Goal: Information Seeking & Learning: Learn about a topic

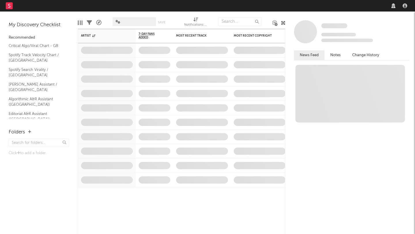
select select "recorded_music"
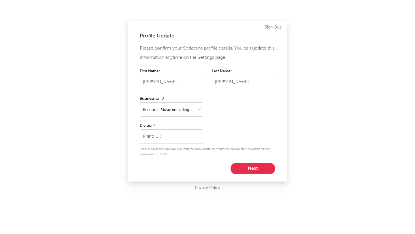
click at [244, 168] on button "Next" at bounding box center [253, 169] width 45 height 12
select select "marketing"
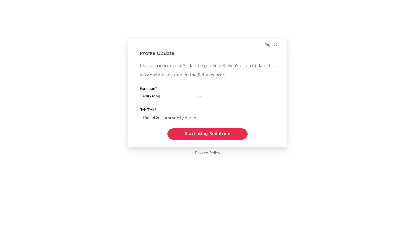
click at [212, 135] on button "Start using Sodatone" at bounding box center [207, 134] width 80 height 12
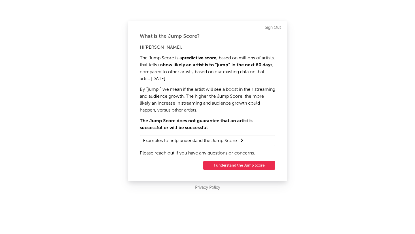
click at [223, 165] on button "I understand the Jump Score" at bounding box center [239, 165] width 72 height 9
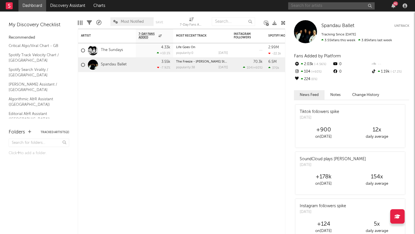
click at [309, 4] on input "text" at bounding box center [331, 5] width 86 height 7
click at [296, 5] on input "text" at bounding box center [331, 5] width 86 height 7
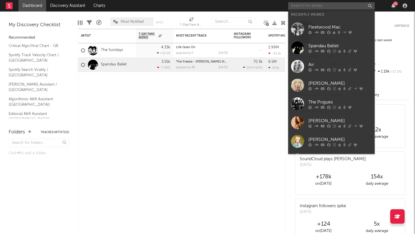
click at [296, 5] on input "text" at bounding box center [331, 5] width 86 height 7
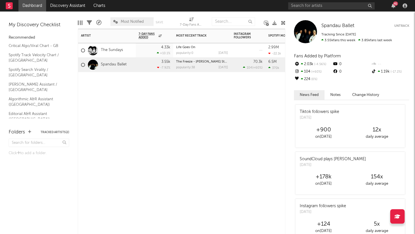
click at [263, 118] on div "Artist Notifications 7-Day Fans Added WoW % Change Most Recent Track Popularity…" at bounding box center [182, 131] width 208 height 205
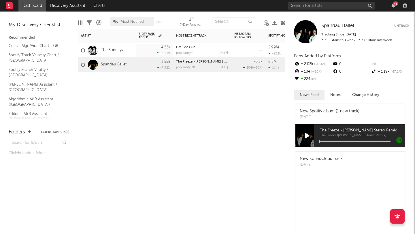
scroll to position [220, 0]
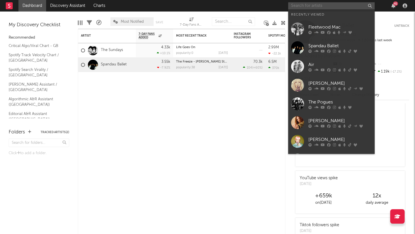
click at [297, 3] on input "text" at bounding box center [331, 5] width 86 height 7
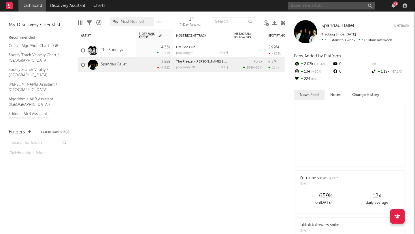
click at [302, 5] on input "text" at bounding box center [331, 5] width 86 height 7
type input "f"
click at [326, 6] on input "the smiths" at bounding box center [331, 5] width 86 height 7
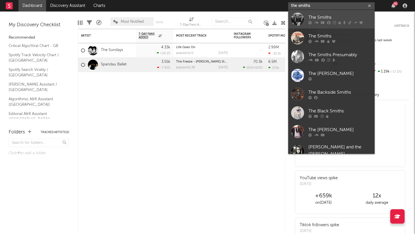
type input "the smiths"
click at [333, 18] on div "The Smiths" at bounding box center [339, 17] width 63 height 7
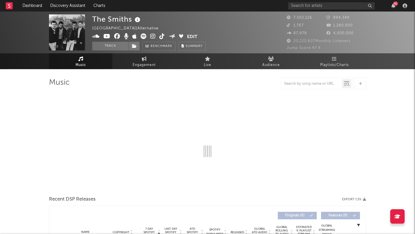
select select "6m"
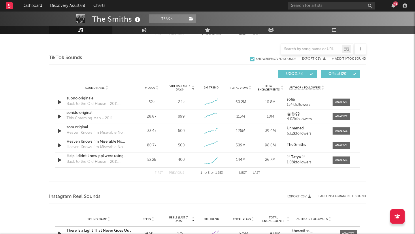
scroll to position [375, 0]
click at [340, 102] on div at bounding box center [341, 102] width 12 height 4
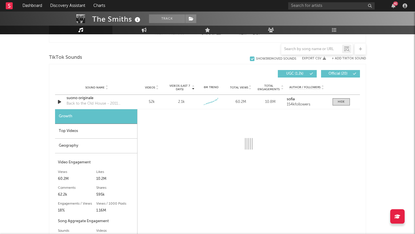
click at [103, 130] on div "Top Videos" at bounding box center [96, 131] width 82 height 15
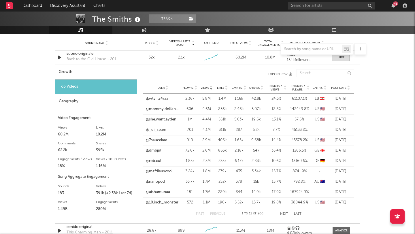
scroll to position [419, 0]
click at [343, 85] on div "User Fllwrs. Views Likes Cmnts. Shares Engmts / Views Engmts / Fllwrs. Cntry. P…" at bounding box center [248, 88] width 211 height 12
click at [342, 88] on span "Post Date" at bounding box center [338, 87] width 15 height 3
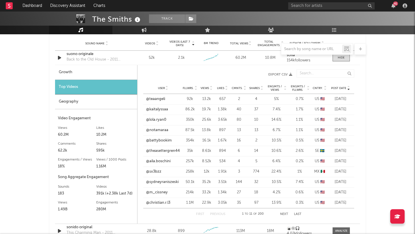
click at [340, 90] on div "User Fllwrs. Views Likes Cmnts. Shares Engmts / Views Engmts / Fllwrs. Cntry. P…" at bounding box center [248, 88] width 211 height 12
click at [336, 87] on span "Post Date" at bounding box center [338, 87] width 15 height 3
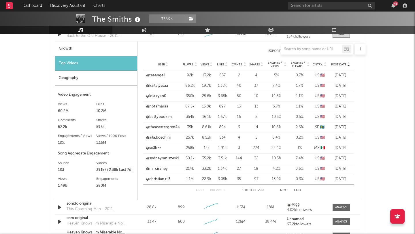
scroll to position [441, 0]
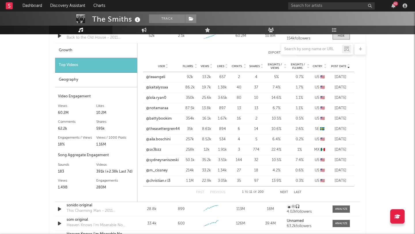
click at [282, 191] on button "Next" at bounding box center [284, 192] width 8 height 3
click at [165, 116] on link "@estephanyart333" at bounding box center [162, 119] width 32 height 6
click at [165, 119] on link "@estephanyart333" at bounding box center [162, 119] width 32 height 6
click at [148, 141] on link "@sousty" at bounding box center [153, 140] width 15 height 6
click at [160, 172] on link "@vaaaallerie" at bounding box center [156, 171] width 21 height 6
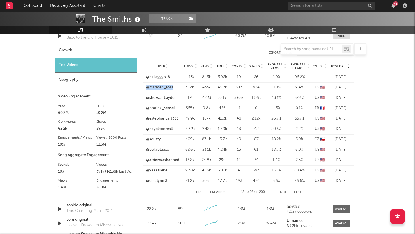
click at [154, 182] on link "@emalynn.3" at bounding box center [156, 181] width 21 height 6
click at [282, 192] on button "Next" at bounding box center [284, 192] width 8 height 3
click at [162, 171] on link "@skibidi.gyatt.yas" at bounding box center [161, 171] width 31 height 6
click at [161, 180] on link "@mafdieusvool" at bounding box center [159, 181] width 27 height 6
